Goal: Task Accomplishment & Management: Manage account settings

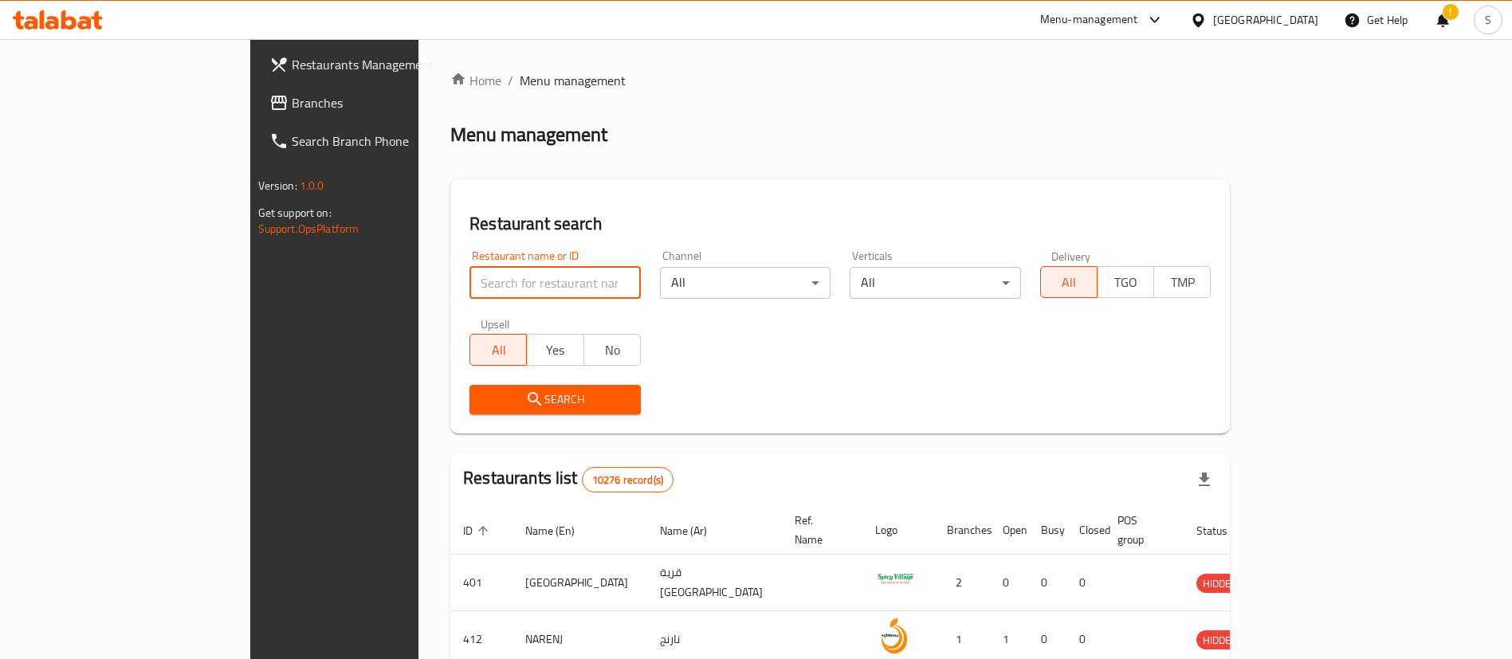
click at [520, 273] on input "search" at bounding box center [554, 283] width 171 height 32
type input "el baraka"
click button "Search" at bounding box center [554, 399] width 171 height 29
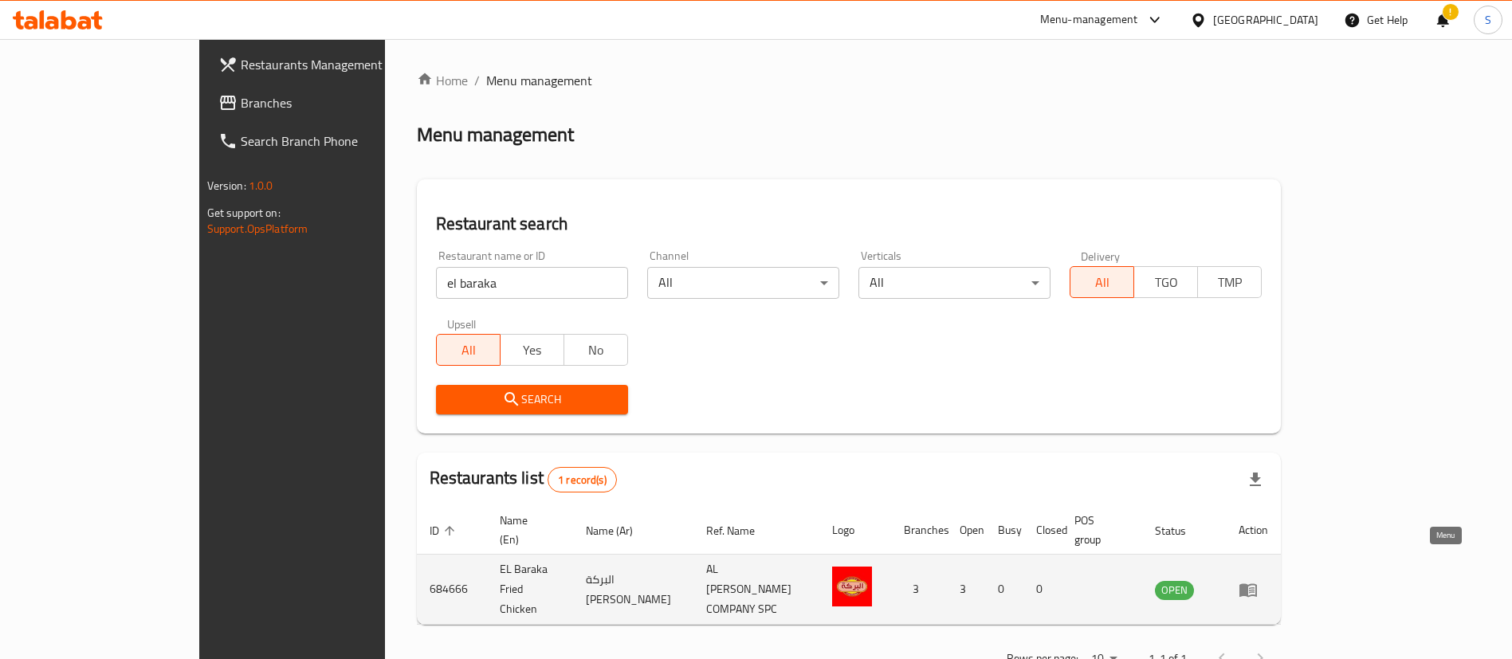
click at [1258, 580] on icon "enhanced table" at bounding box center [1248, 589] width 19 height 19
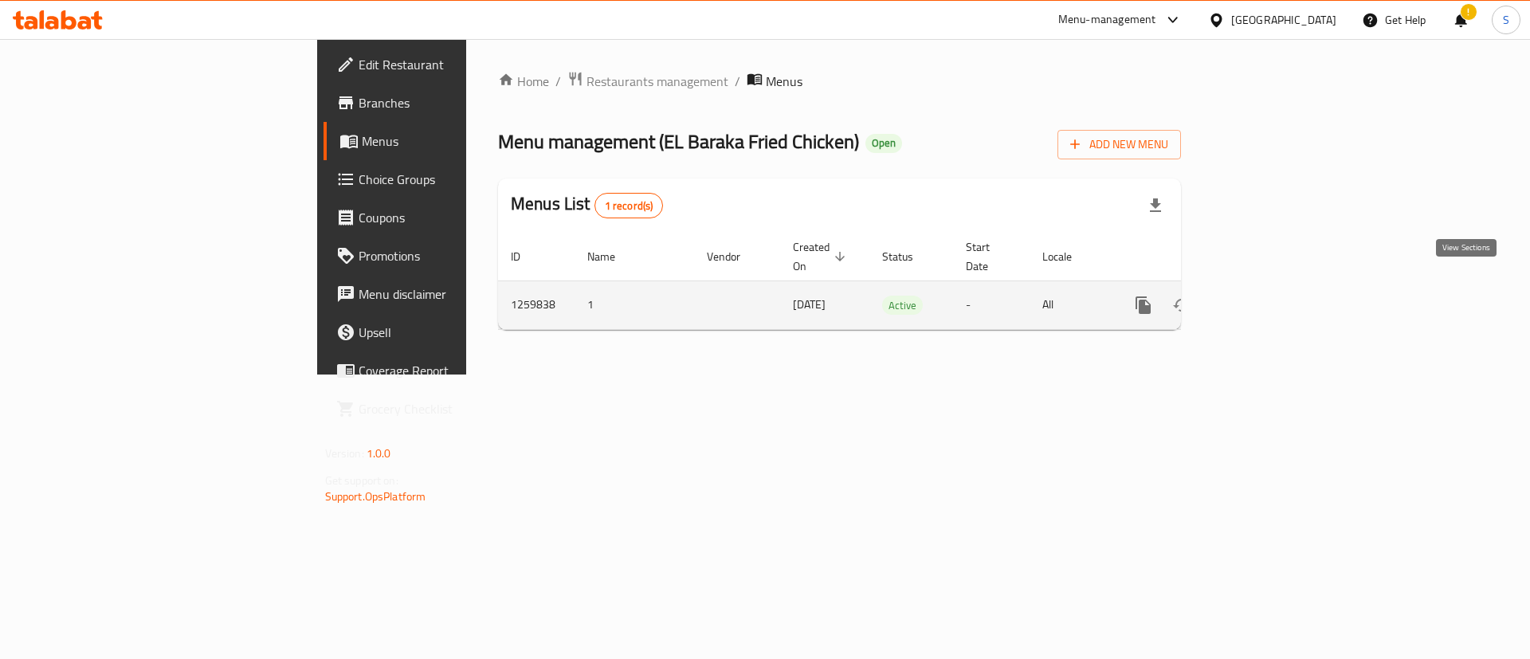
click at [1268, 296] on icon "enhanced table" at bounding box center [1258, 305] width 19 height 19
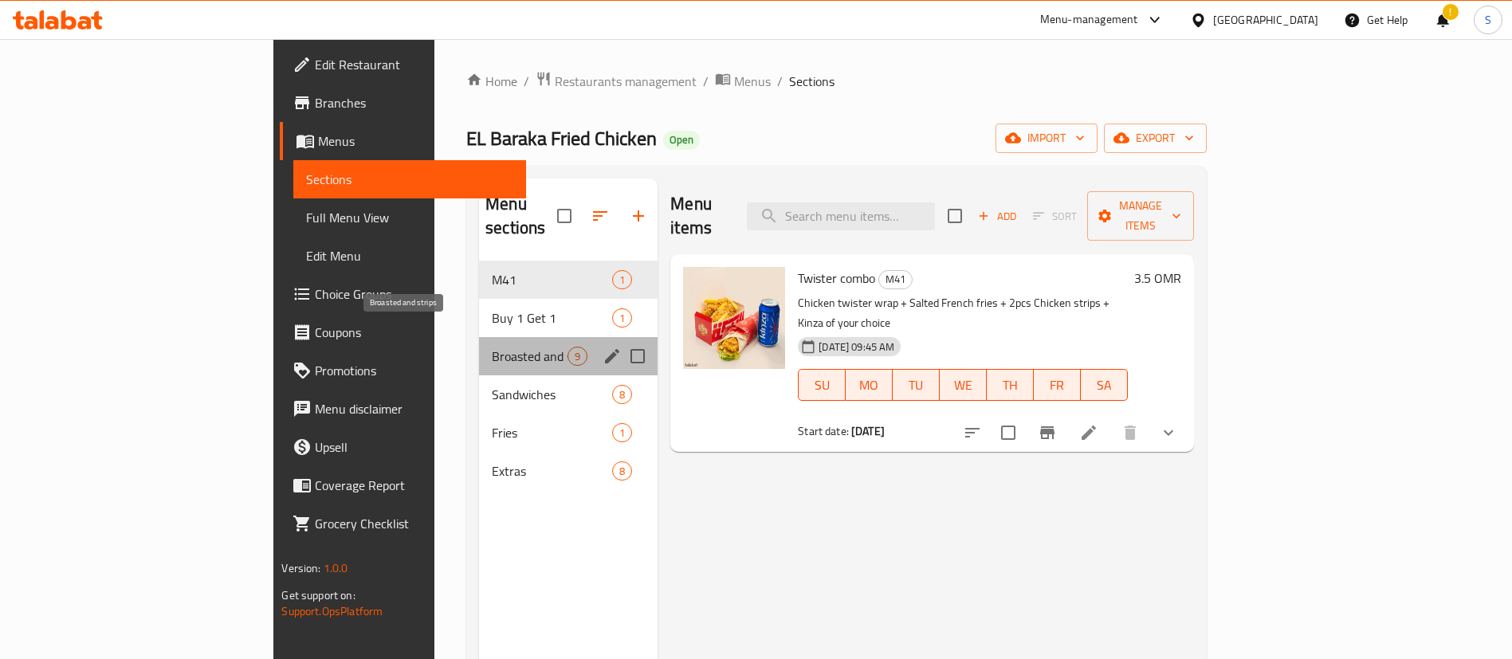
click at [492, 347] on span "Broasted and strips" at bounding box center [530, 356] width 76 height 19
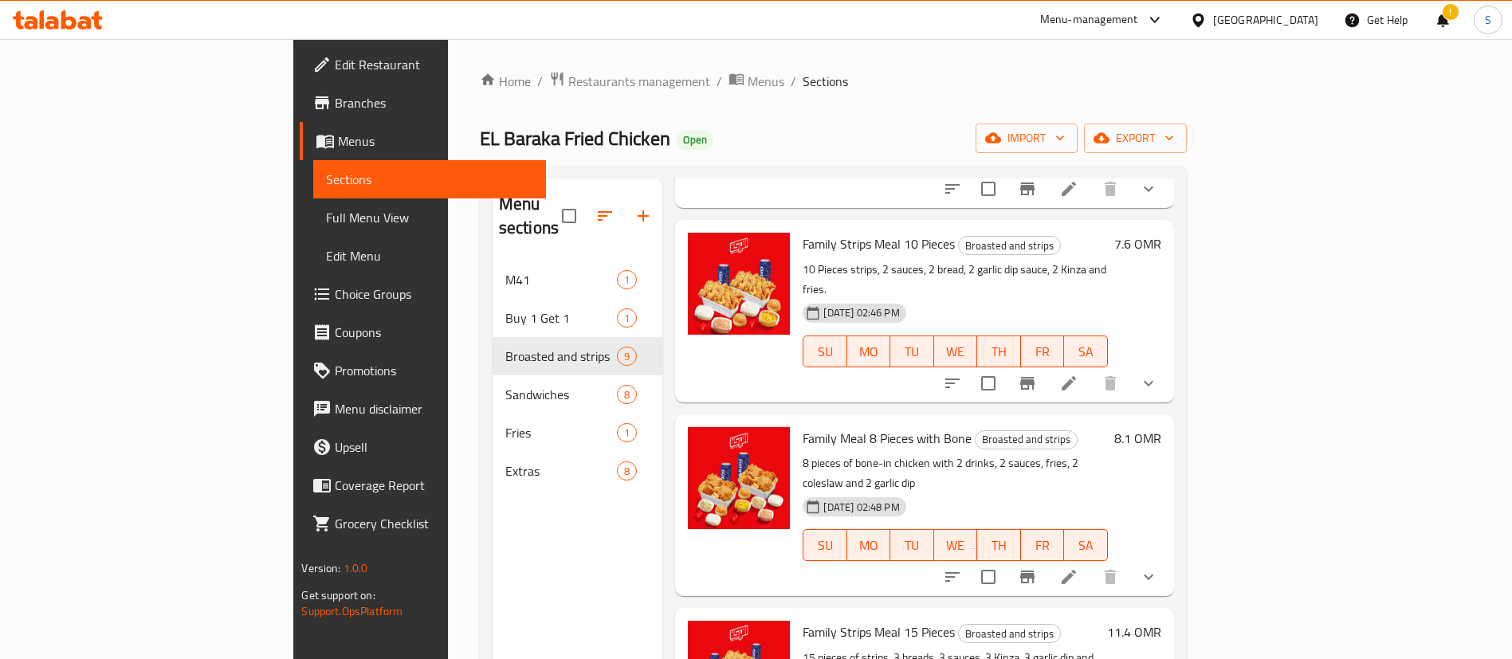
scroll to position [220, 0]
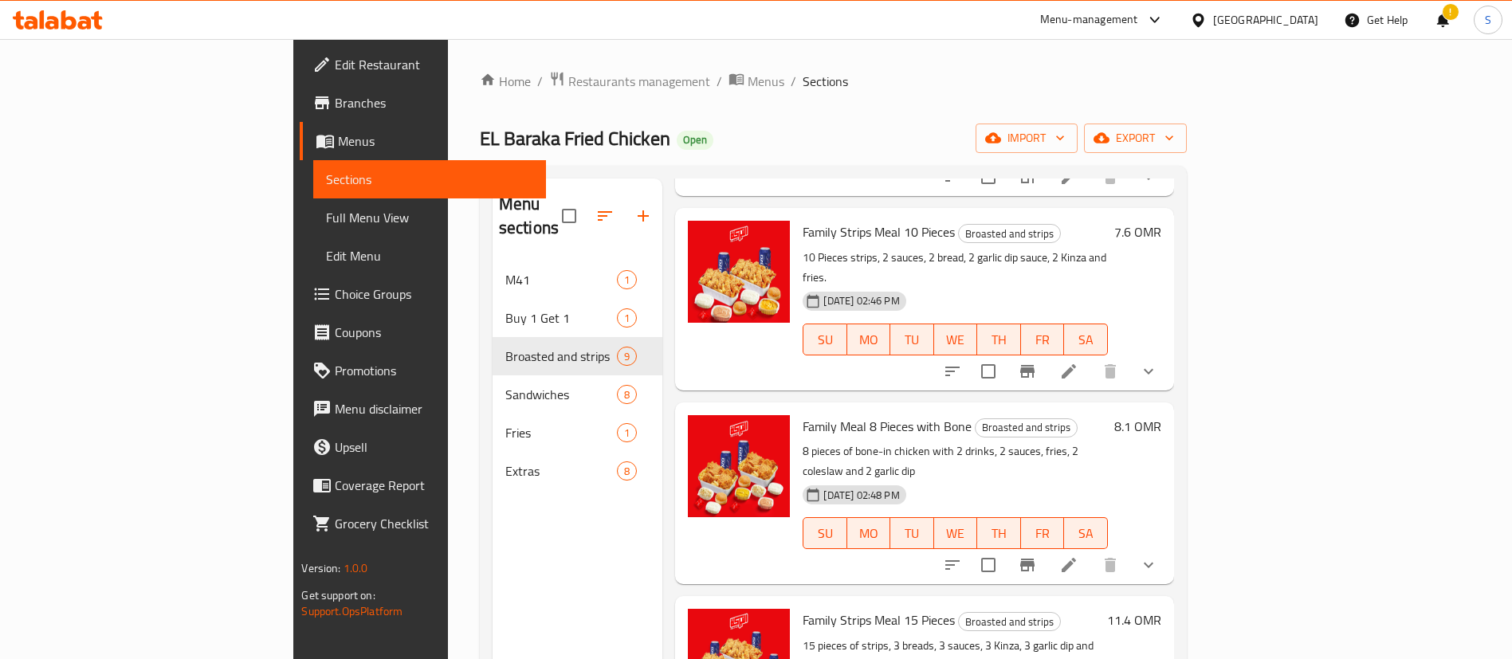
click at [1091, 551] on li at bounding box center [1069, 565] width 45 height 29
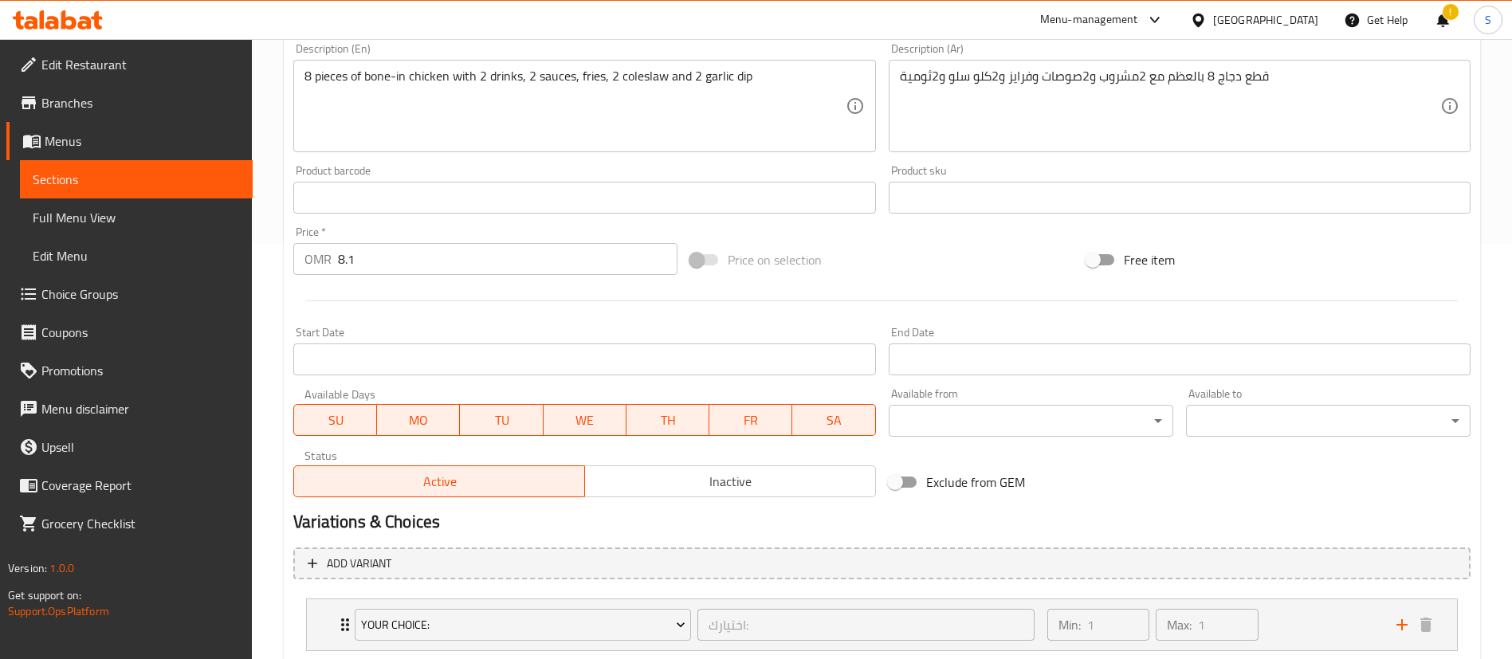
scroll to position [647, 0]
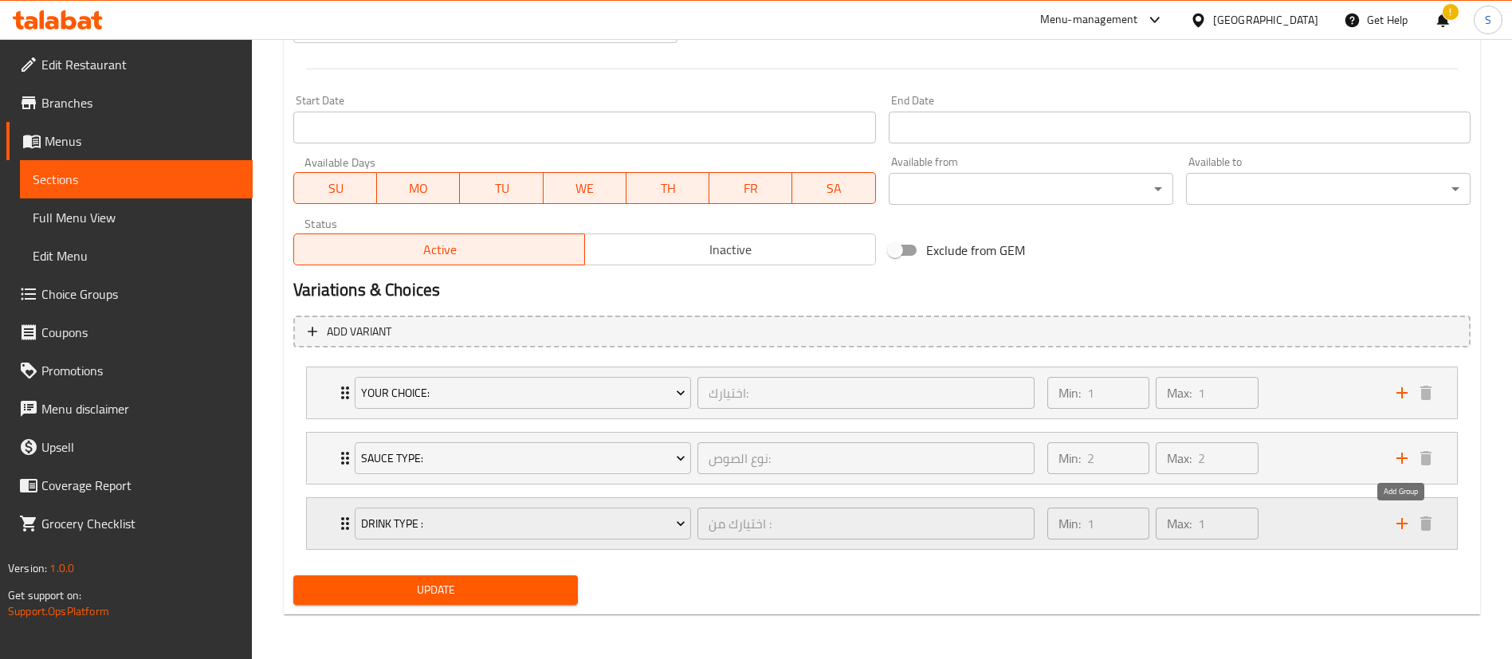
click at [1404, 524] on icon "add" at bounding box center [1402, 523] width 11 height 11
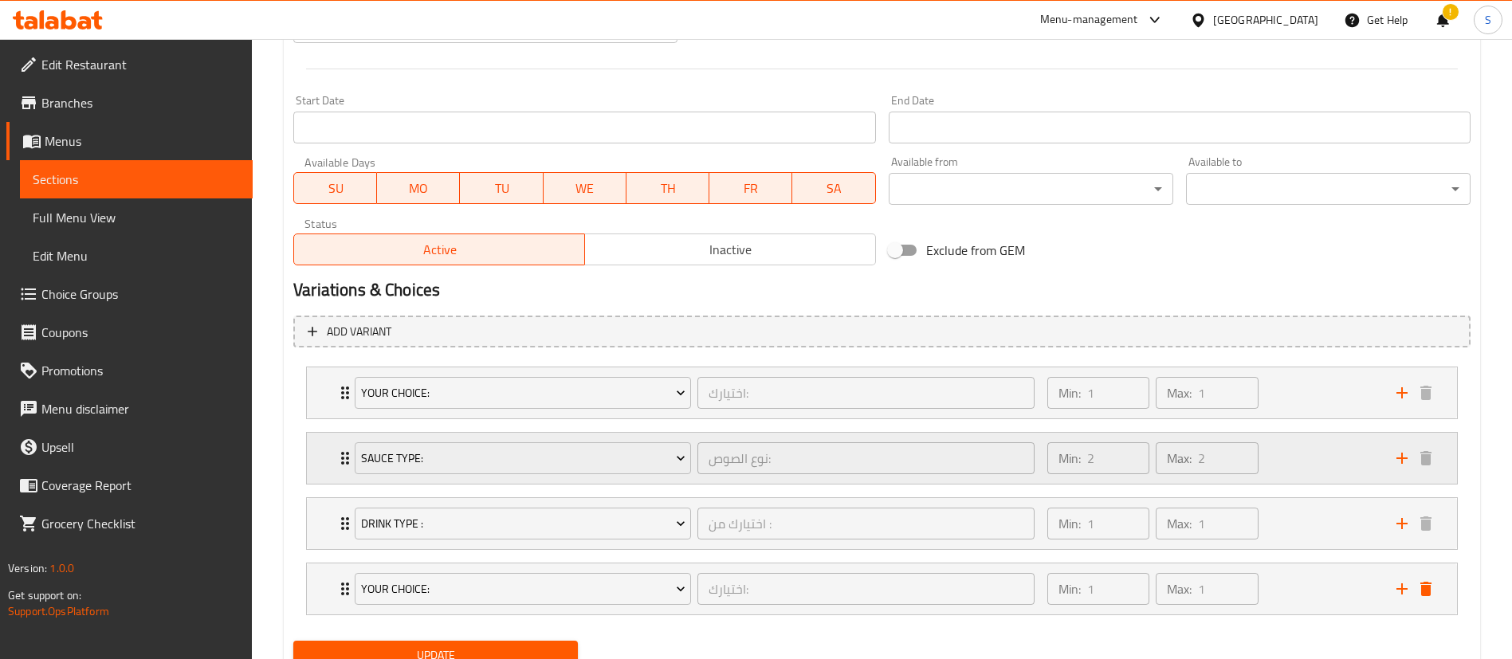
scroll to position [713, 0]
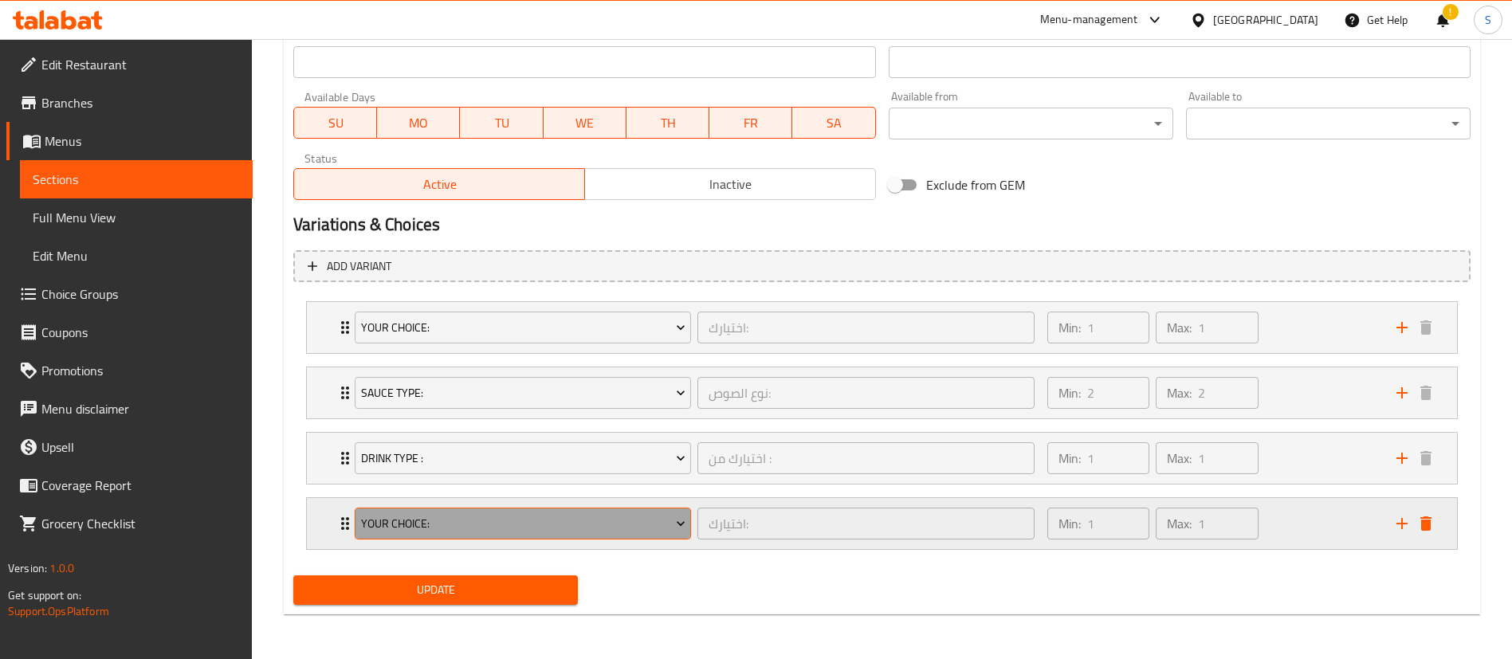
click at [551, 514] on span "Your choice:" at bounding box center [523, 524] width 324 height 20
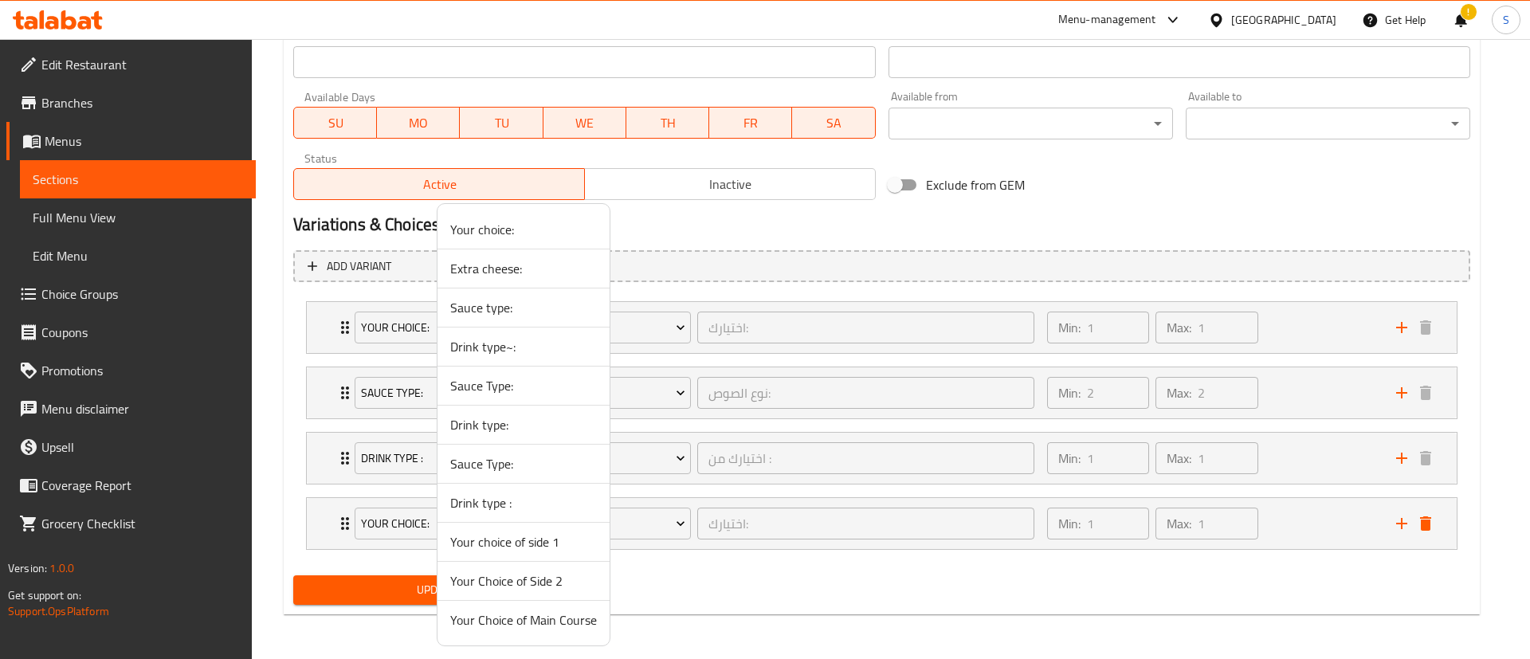
click at [533, 504] on span "Drink type :" at bounding box center [523, 502] width 147 height 19
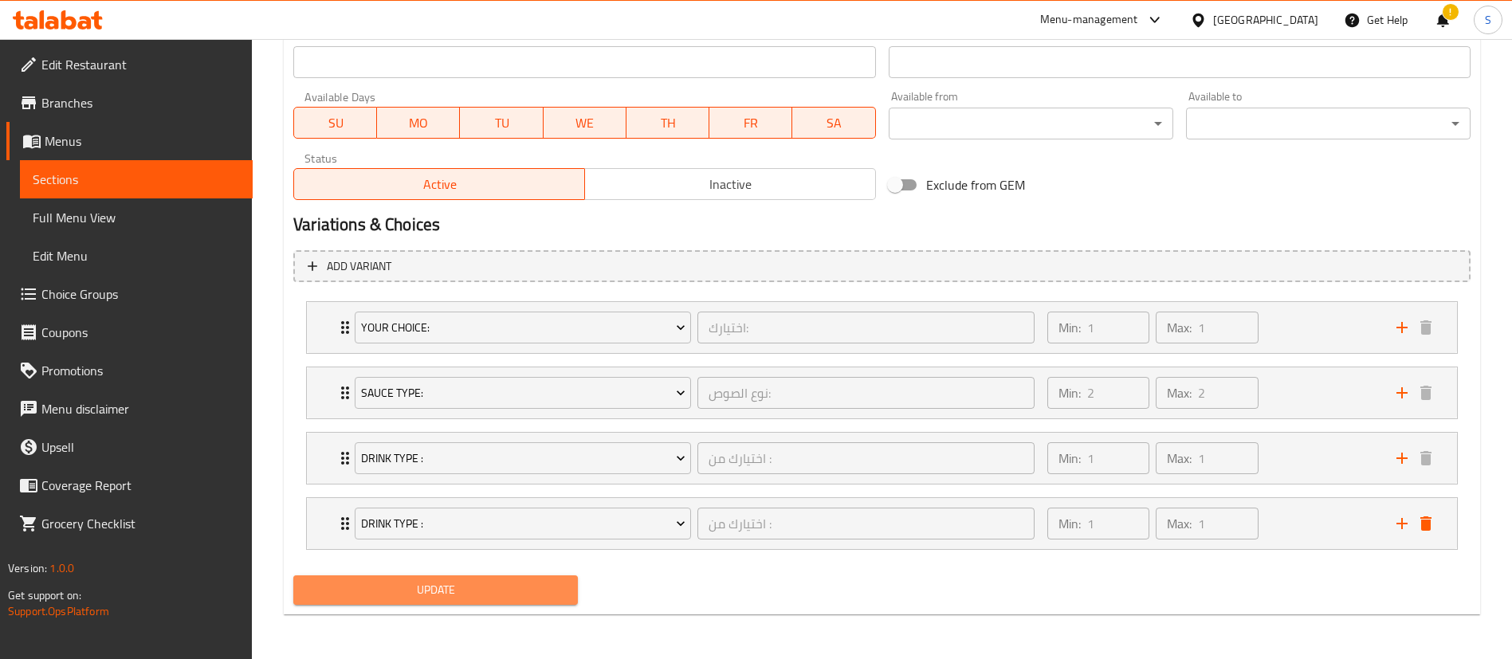
click at [437, 593] on span "Update" at bounding box center [435, 590] width 259 height 20
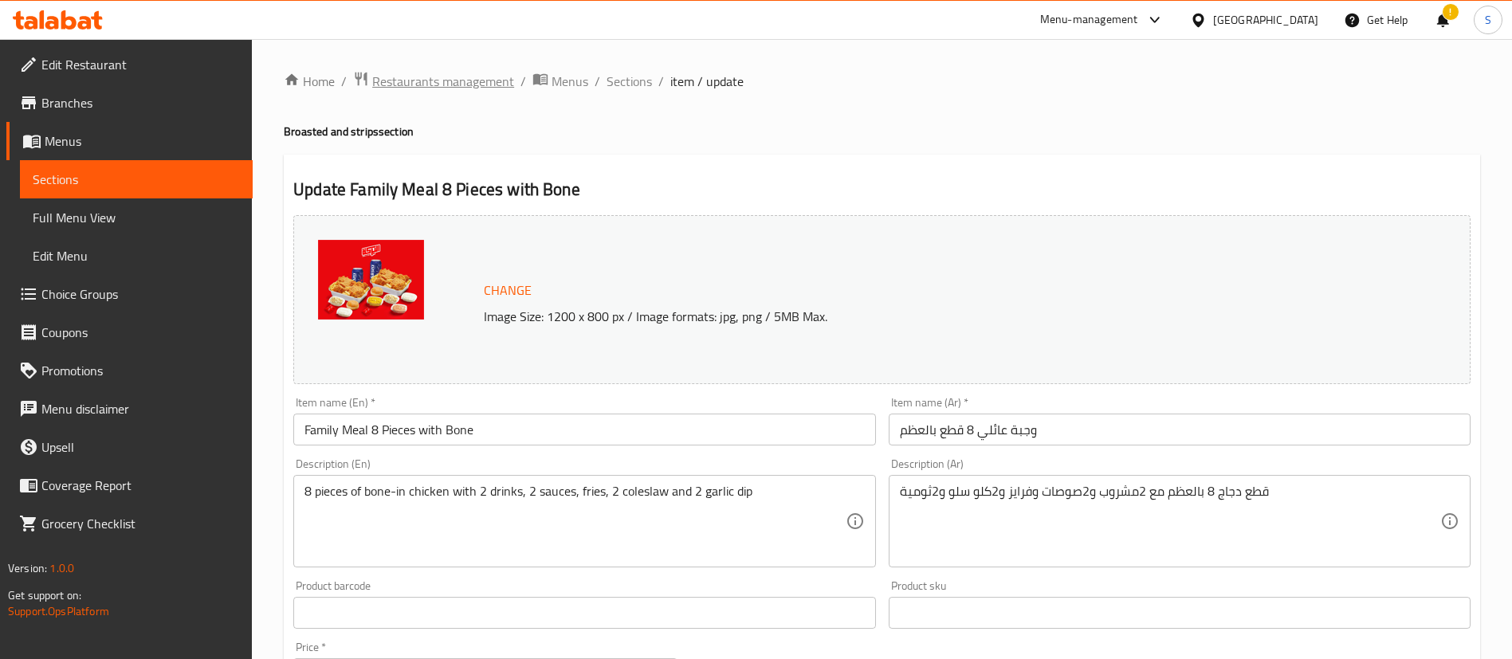
click at [405, 80] on span "Restaurants management" at bounding box center [443, 81] width 142 height 19
